Goal: Task Accomplishment & Management: Manage account settings

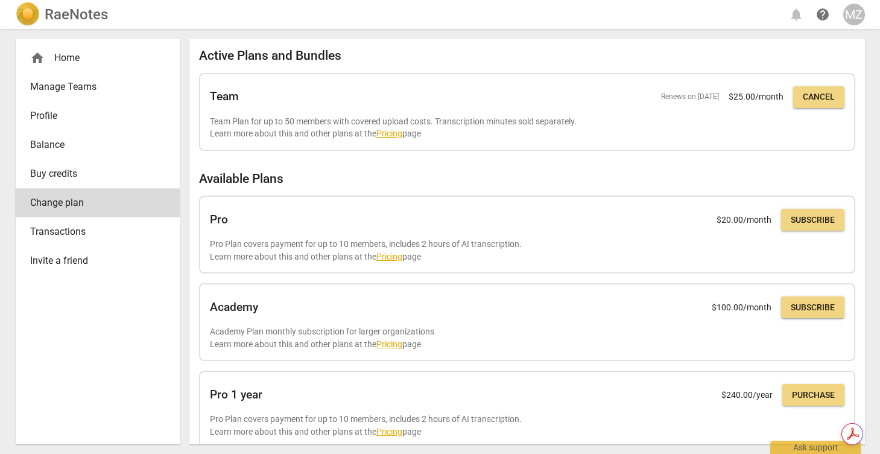
click at [83, 86] on span "Manage Teams" at bounding box center [93, 87] width 126 height 14
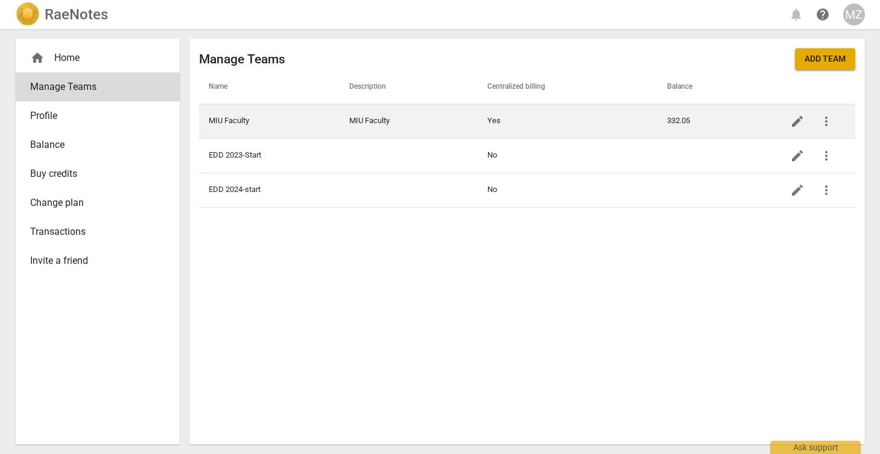
click at [234, 119] on td "MIU Faculty" at bounding box center [269, 121] width 141 height 34
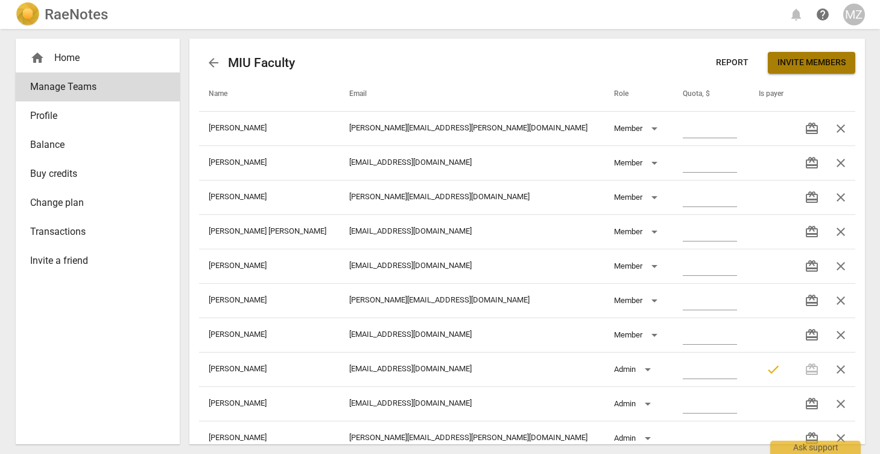
click at [804, 60] on span "Invite members" at bounding box center [812, 63] width 68 height 12
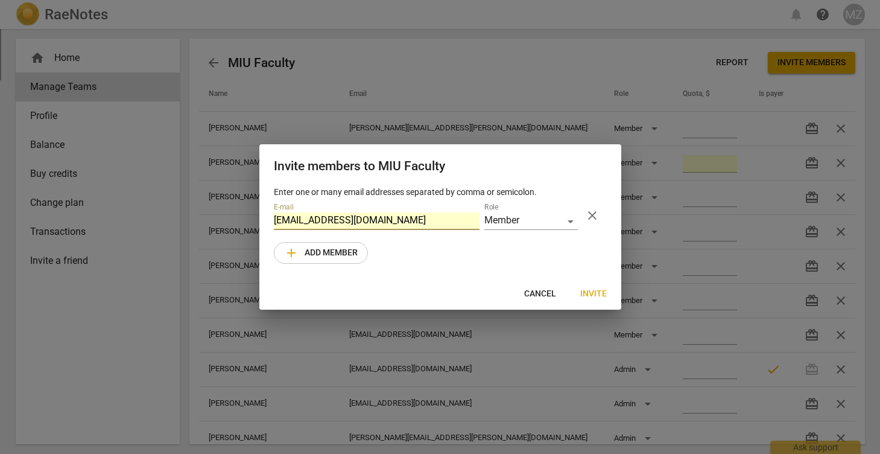
drag, startPoint x: 352, startPoint y: 222, endPoint x: 270, endPoint y: 218, distance: 82.1
click at [270, 218] on div "Enter one or many email addresses separated by comma or semicolon. E-mail [EMAI…" at bounding box center [440, 232] width 362 height 93
paste input "[PERSON_NAME].[PERSON_NAME]"
type input "[PERSON_NAME][EMAIL_ADDRESS][PERSON_NAME][DOMAIN_NAME]"
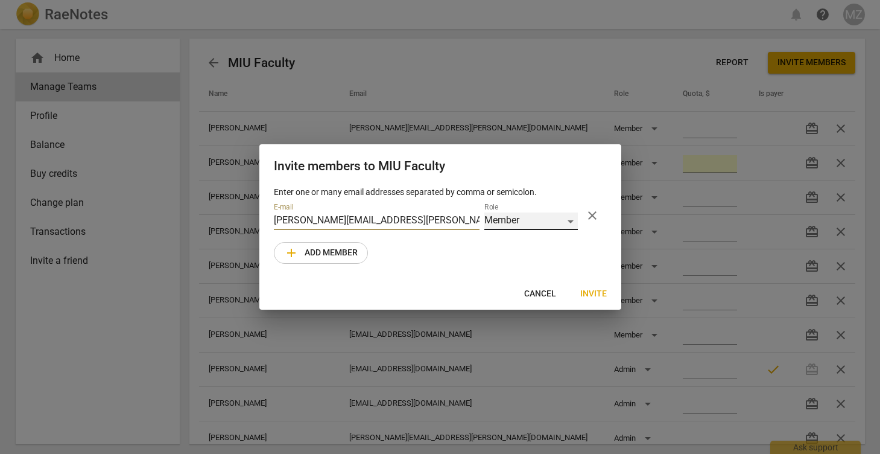
click at [570, 220] on div "Member" at bounding box center [532, 221] width 94 height 18
click at [522, 218] on li "Member" at bounding box center [532, 221] width 94 height 29
click at [596, 290] on span "Invite" at bounding box center [594, 294] width 27 height 12
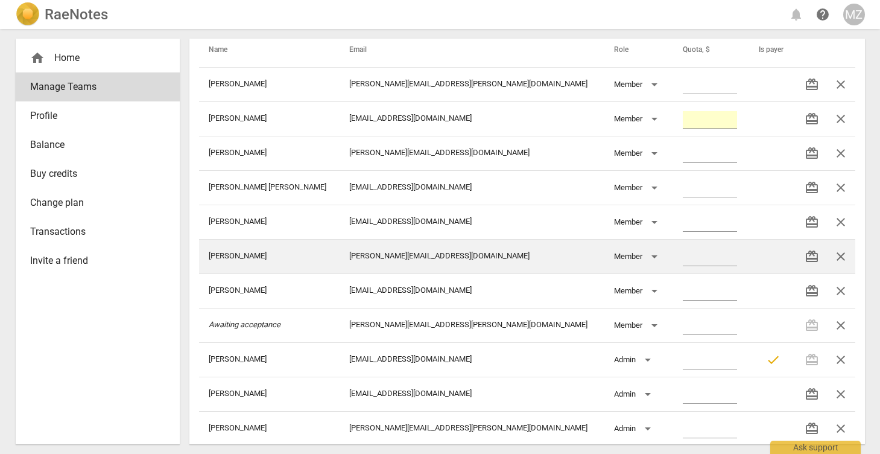
scroll to position [55, 0]
